Goal: Check status: Check status

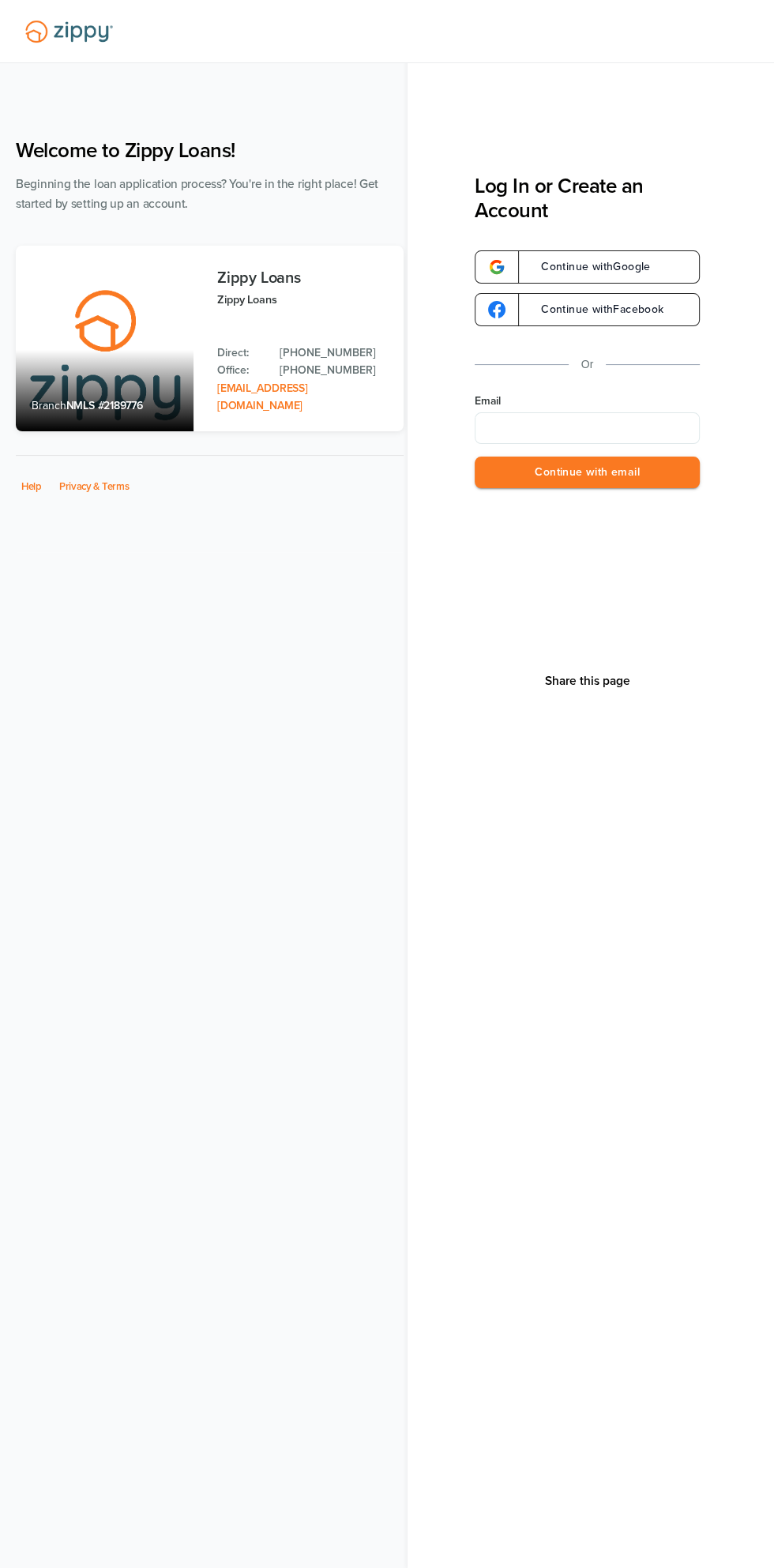
click at [615, 421] on input "Email" at bounding box center [586, 427] width 225 height 32
type input "**********"
click at [646, 463] on button "Continue with email" at bounding box center [586, 473] width 225 height 33
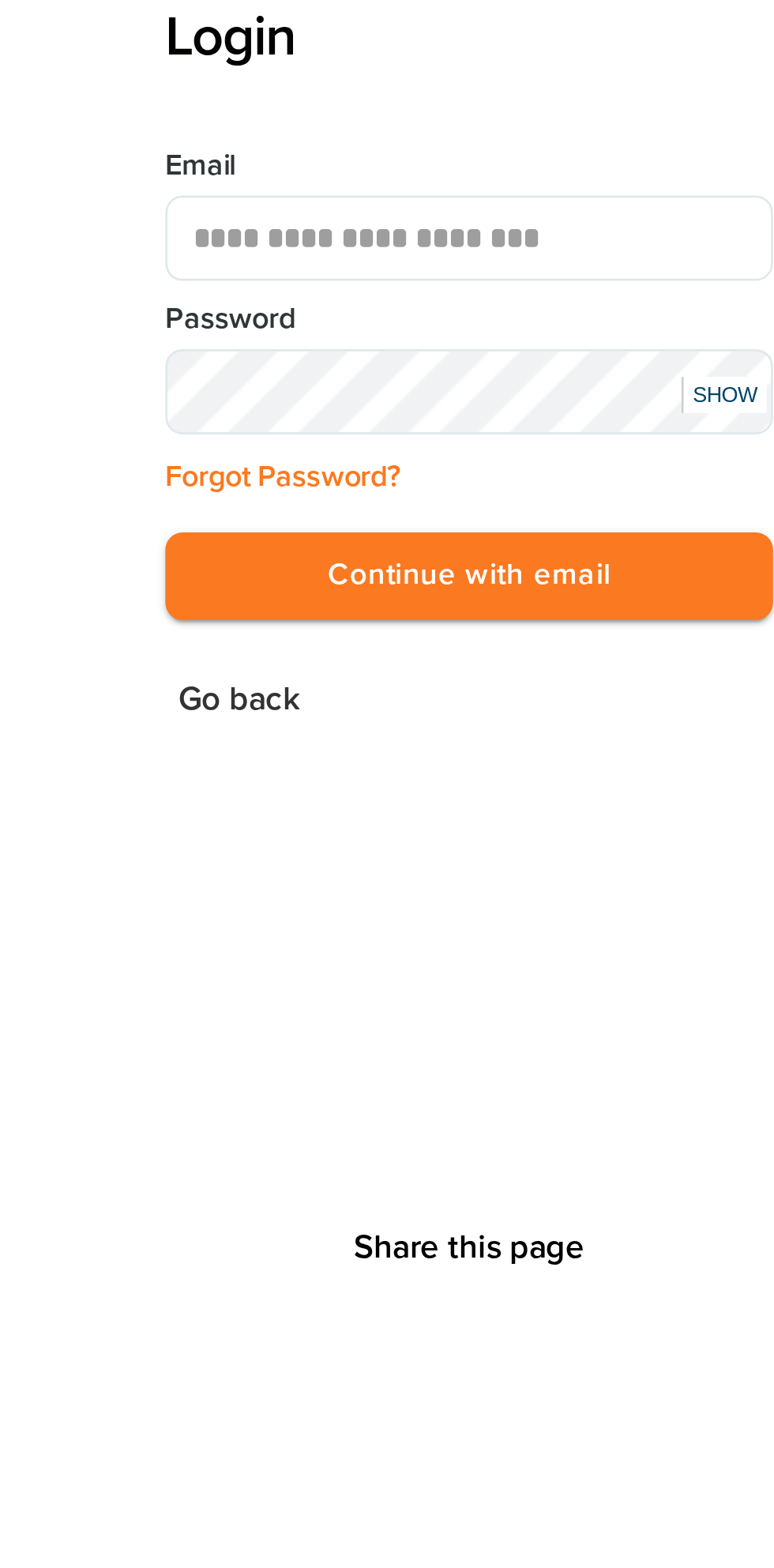
click at [624, 388] on button "Continue with email" at bounding box center [586, 386] width 225 height 33
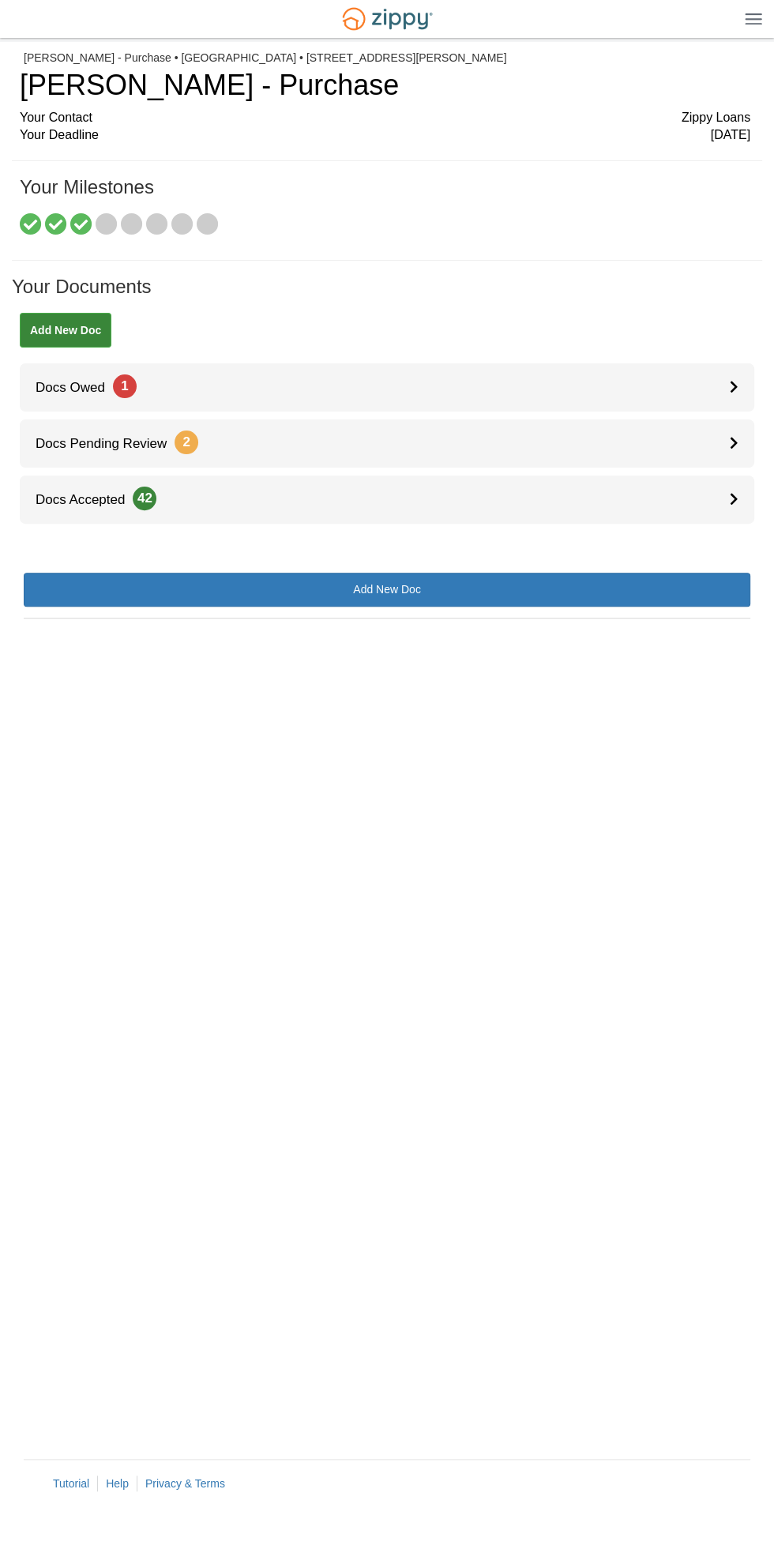
scroll to position [75, 0]
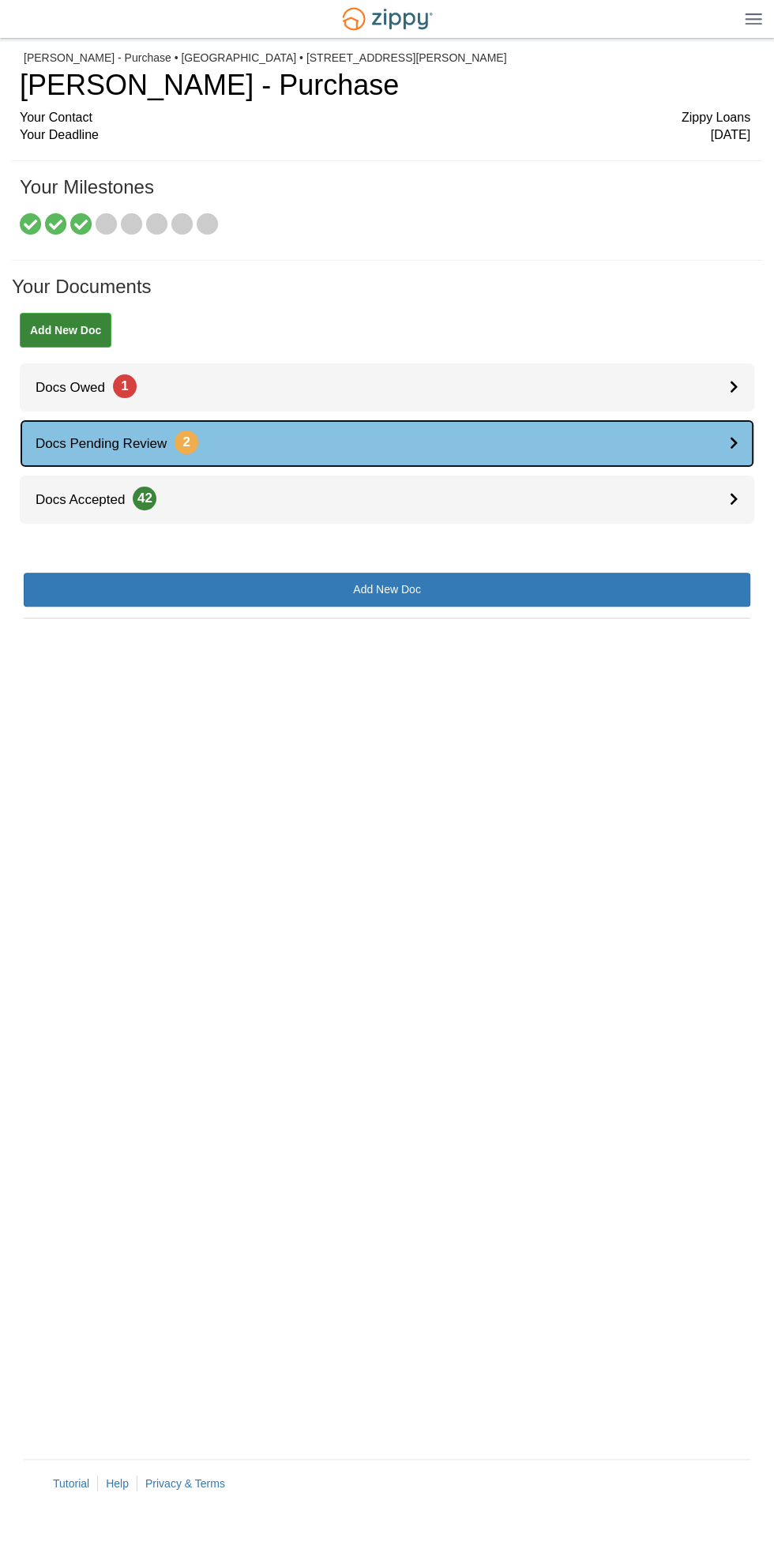
click at [652, 420] on link "Docs Pending Review 2" at bounding box center [387, 444] width 735 height 48
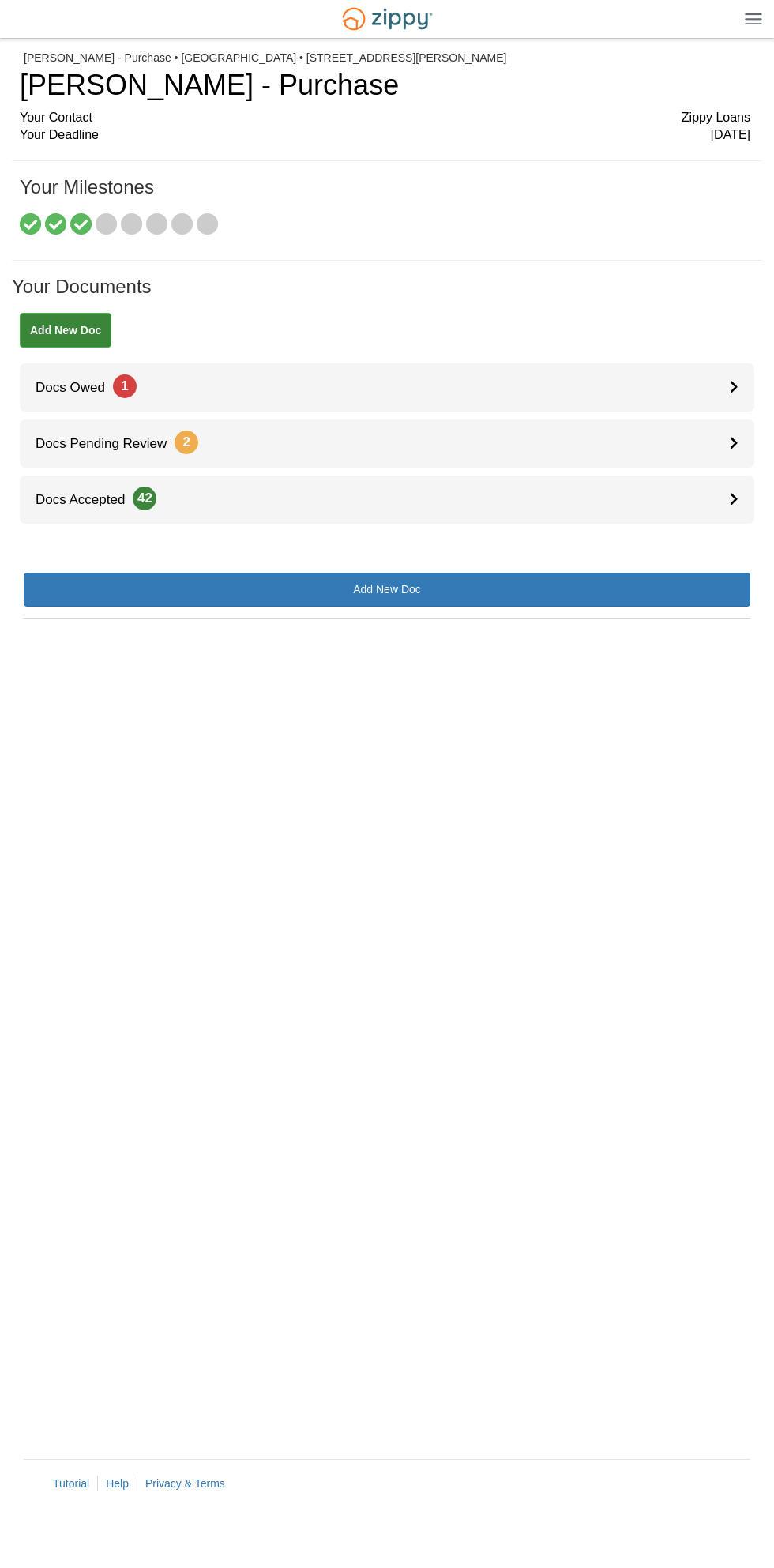
scroll to position [75, 0]
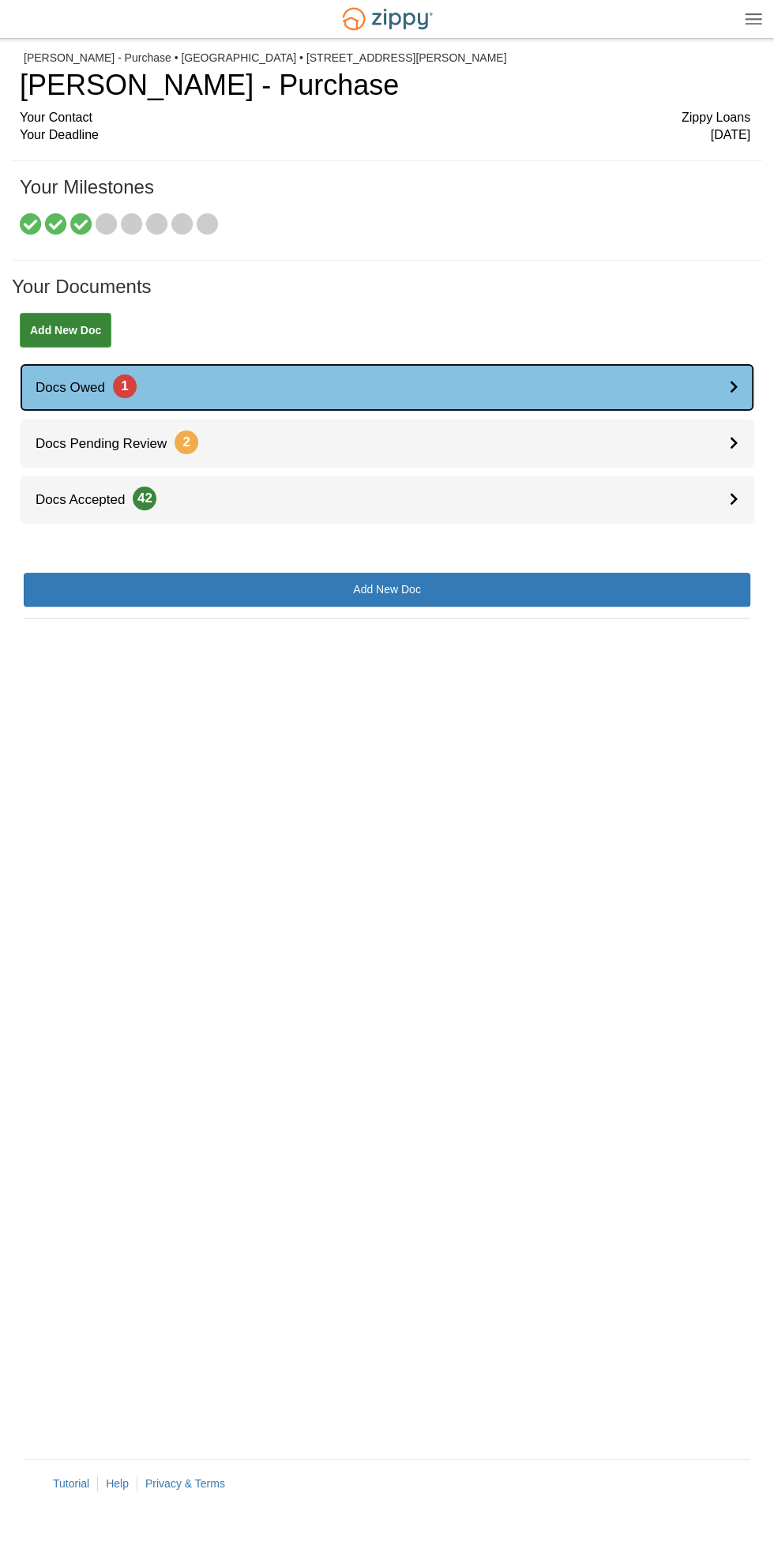
click at [734, 386] on icon at bounding box center [734, 387] width 9 height 14
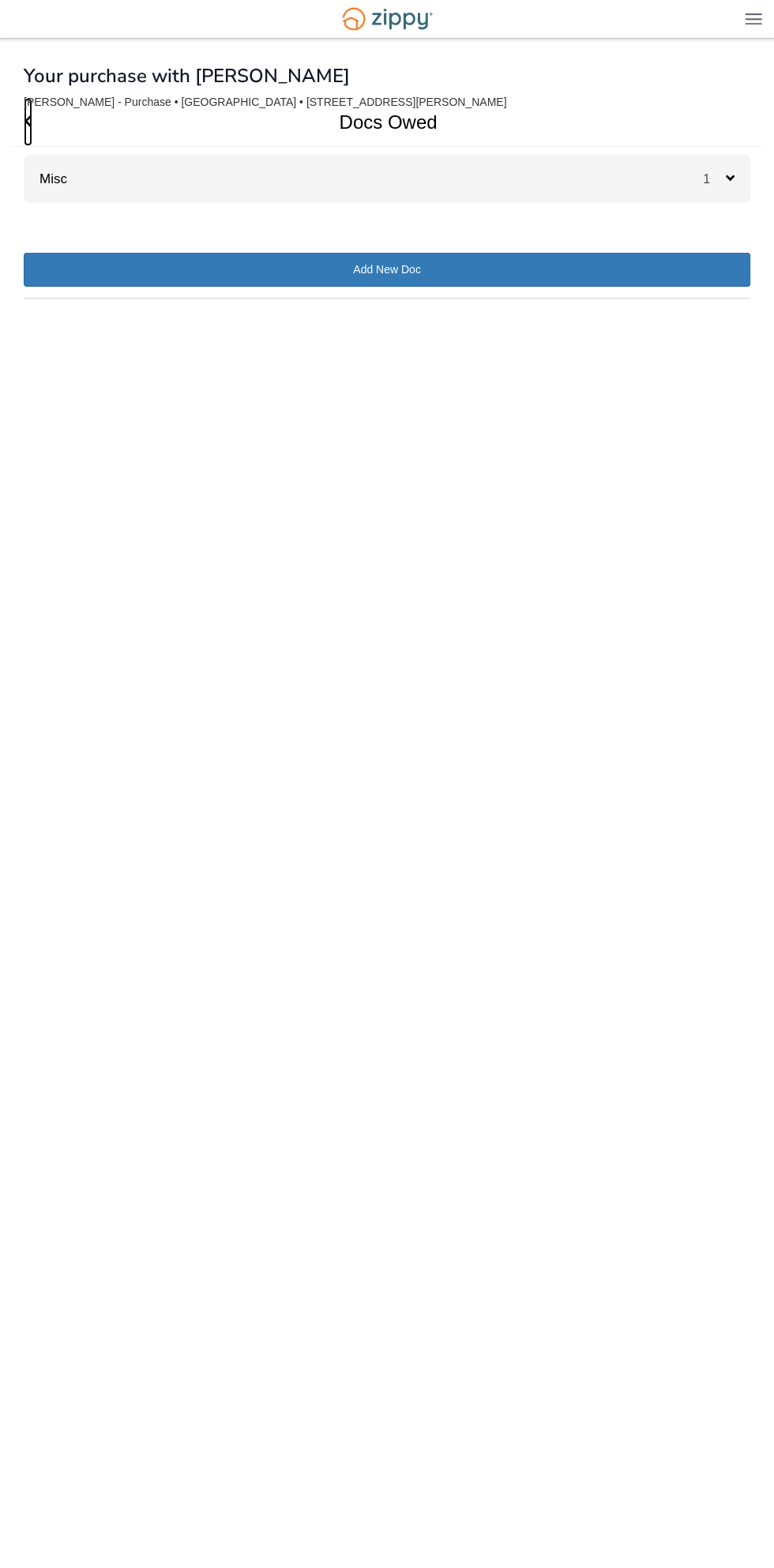
click at [27, 122] on icon "Go Back" at bounding box center [28, 121] width 9 height 15
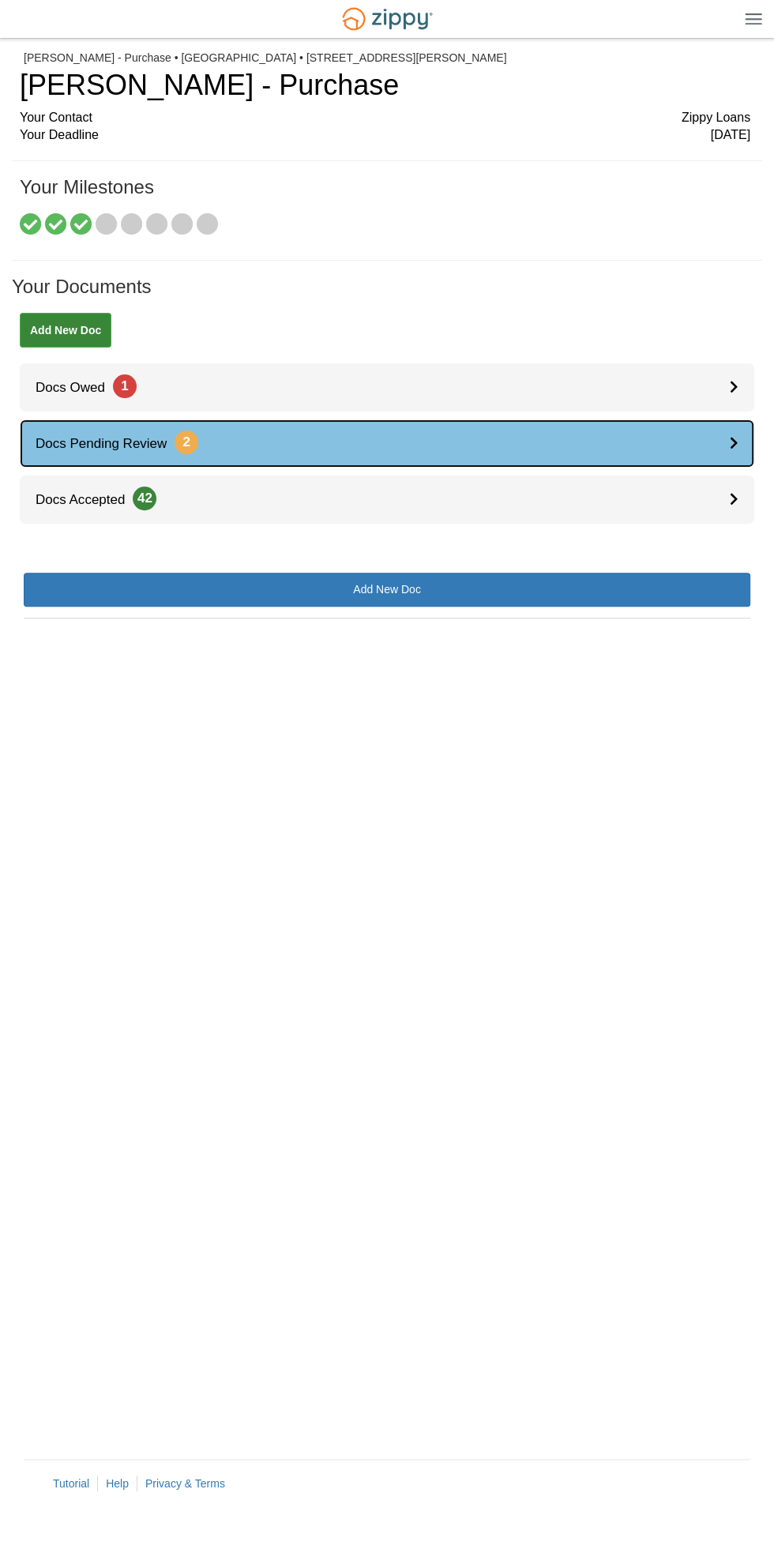
click at [393, 432] on link "Docs Pending Review 2" at bounding box center [387, 444] width 735 height 48
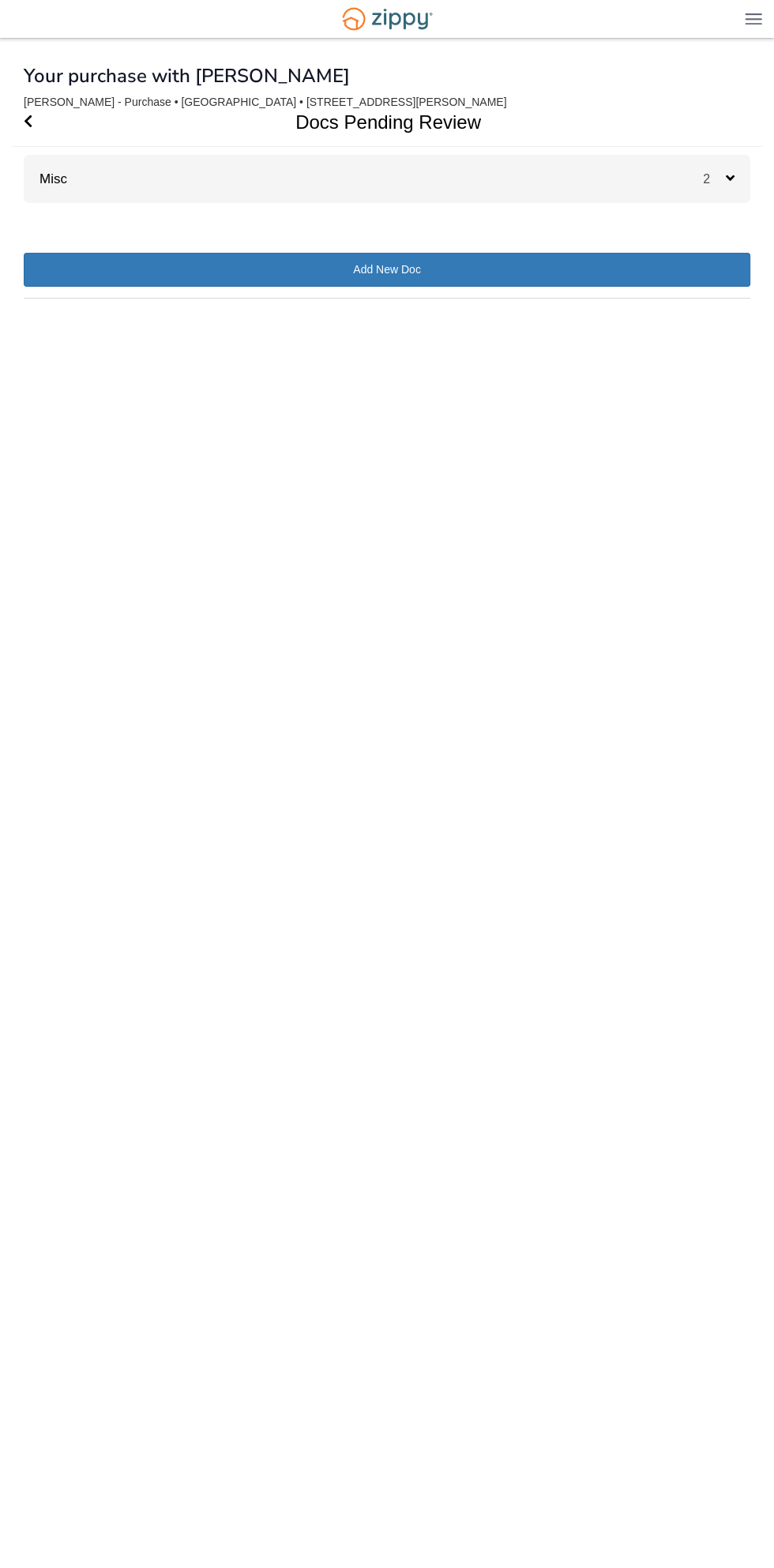
click at [723, 169] on div "2" at bounding box center [726, 179] width 47 height 48
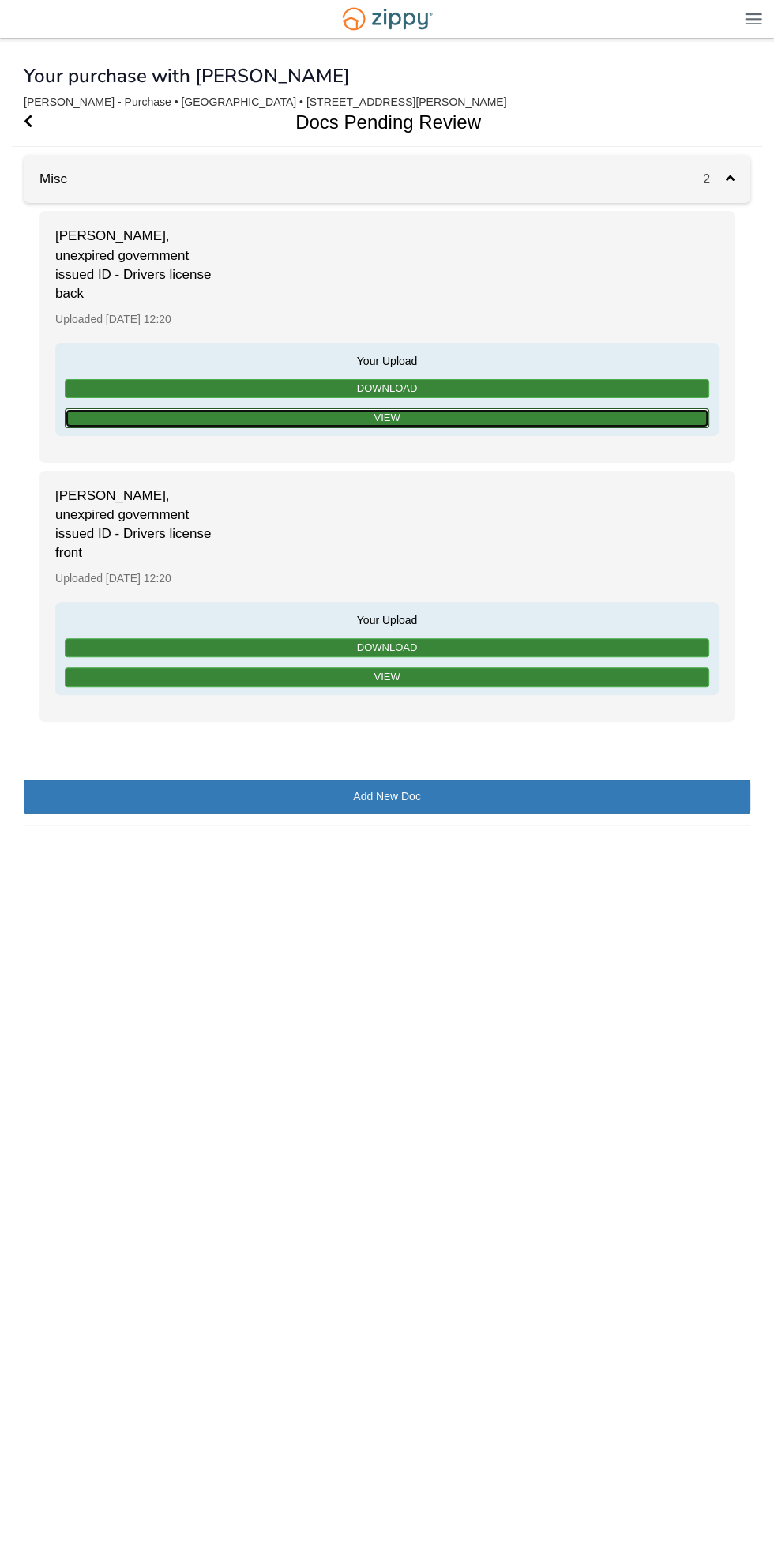
click at [564, 426] on link "View" at bounding box center [387, 418] width 644 height 20
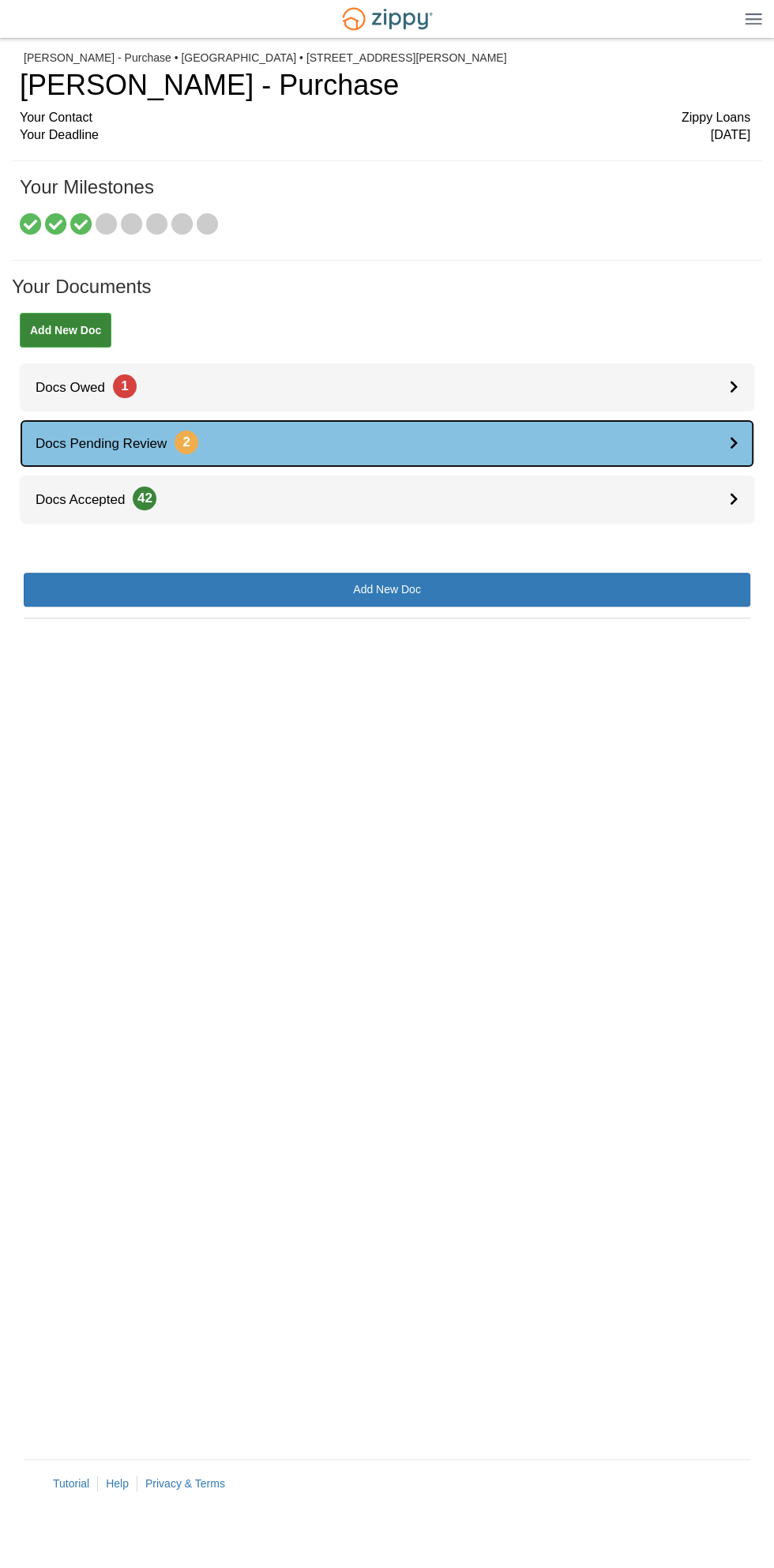
click at [558, 453] on link "Docs Pending Review 2" at bounding box center [387, 444] width 735 height 48
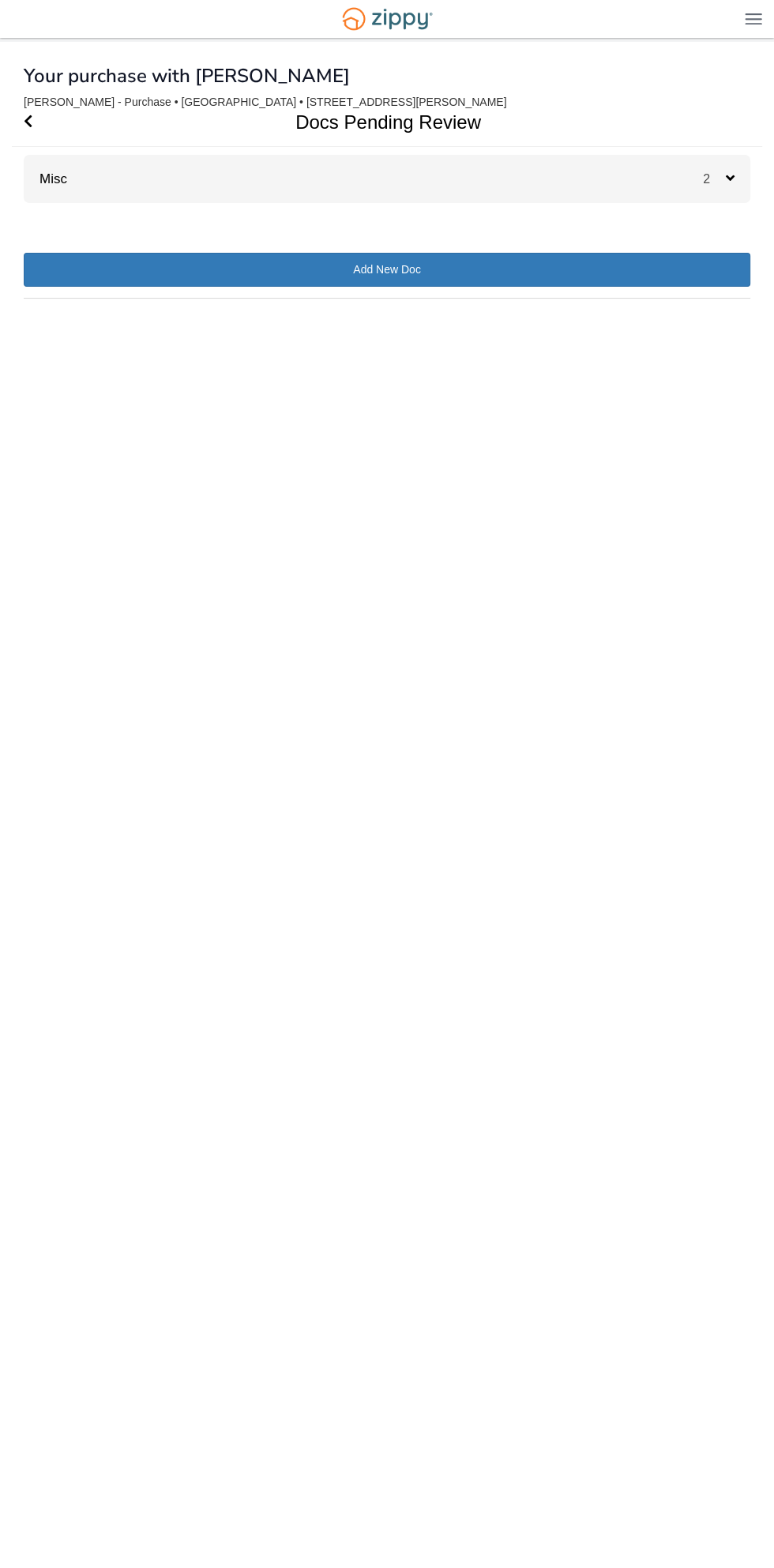
click at [676, 183] on div "Misc 2" at bounding box center [387, 179] width 726 height 48
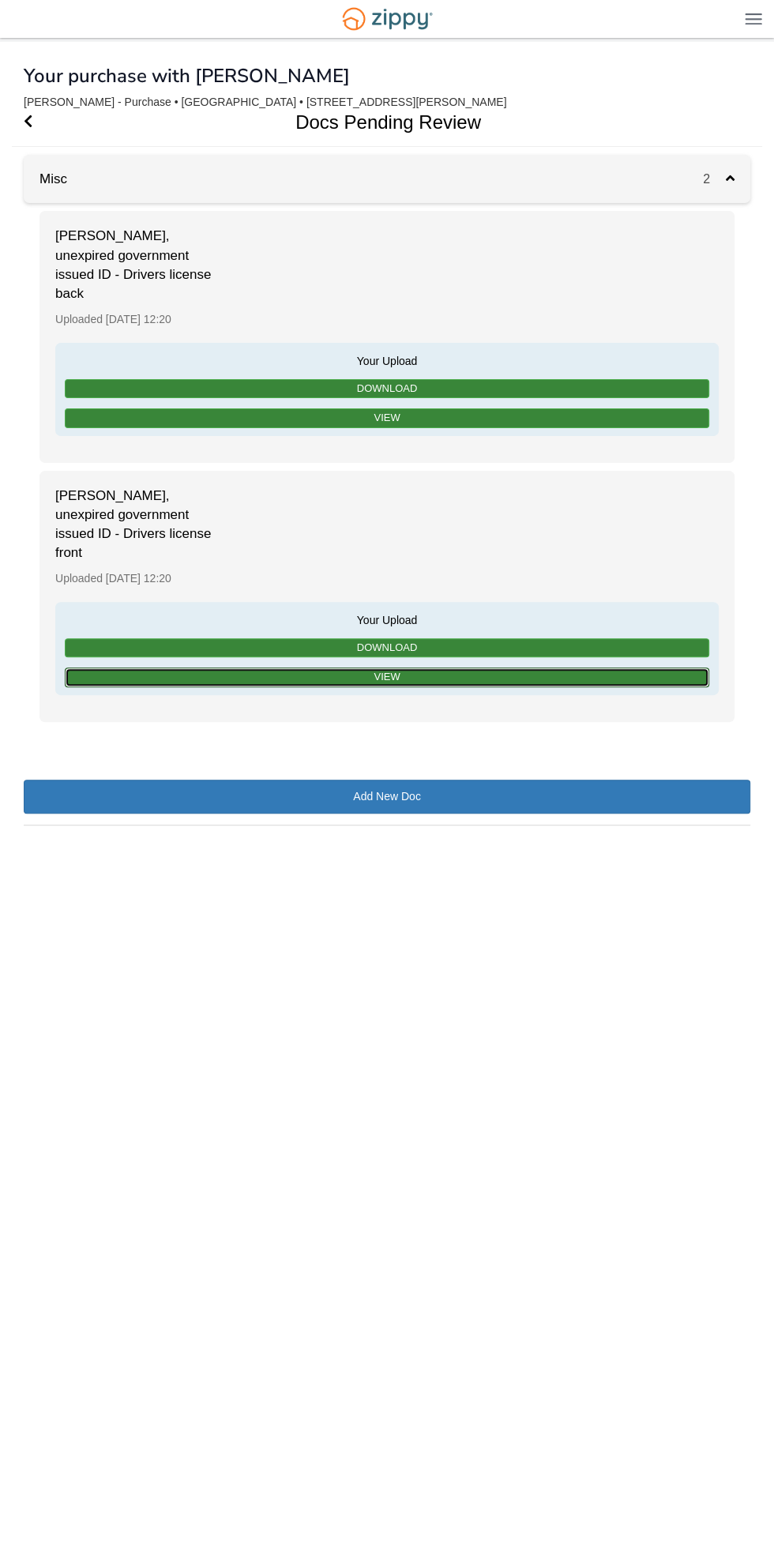
click at [604, 676] on link "View" at bounding box center [387, 677] width 644 height 20
